Goal: Task Accomplishment & Management: Manage account settings

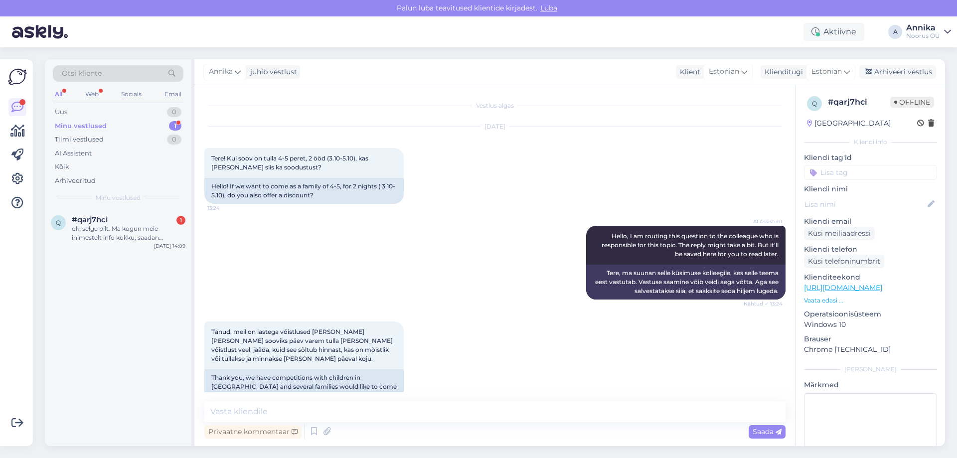
scroll to position [343, 0]
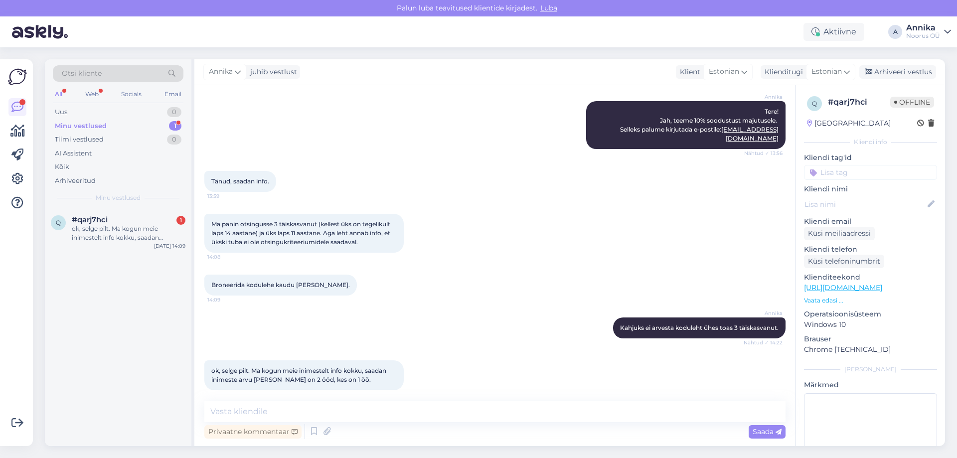
click at [285, 404] on textarea at bounding box center [494, 411] width 581 height 21
click at [284, 410] on textarea at bounding box center [494, 411] width 581 height 21
type textarea "Teeme nii! Jääme kirja ootama :)"
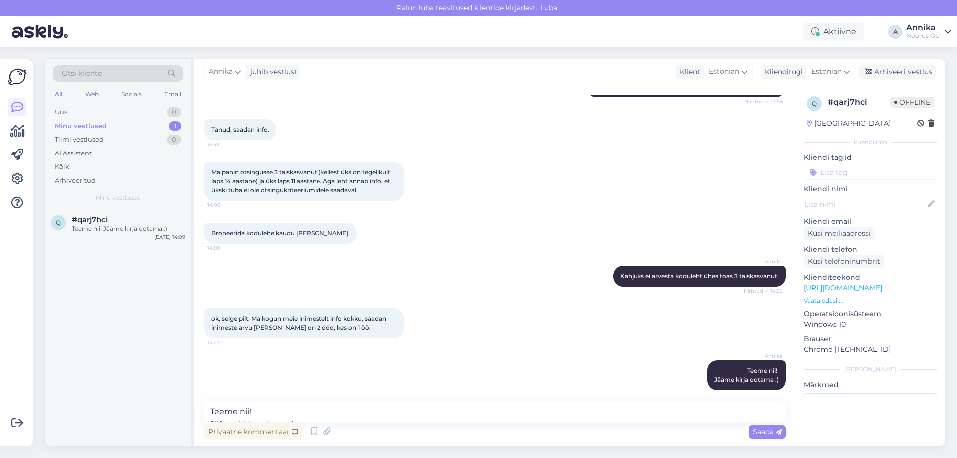
click at [875, 79] on div "Annika juhib vestlust Klient Estonian Klienditugi Estonian Arhiveeri vestlus" at bounding box center [569, 72] width 751 height 26
drag, startPoint x: 874, startPoint y: 70, endPoint x: 868, endPoint y: 70, distance: 6.0
click at [874, 70] on div "Arhiveeri vestlus" at bounding box center [897, 71] width 77 height 13
